Goal: Task Accomplishment & Management: Manage account settings

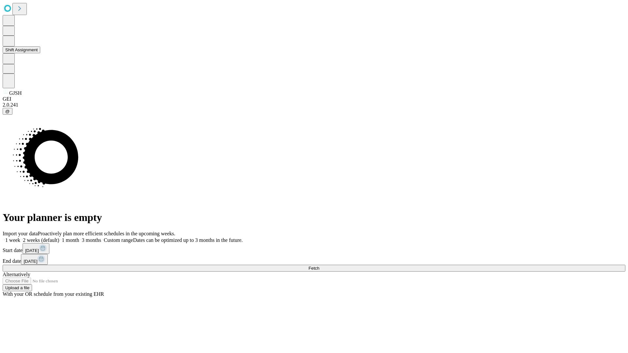
click at [40, 53] on button "Shift Assignment" at bounding box center [22, 49] width 38 height 7
